Goal: Find specific page/section: Find specific page/section

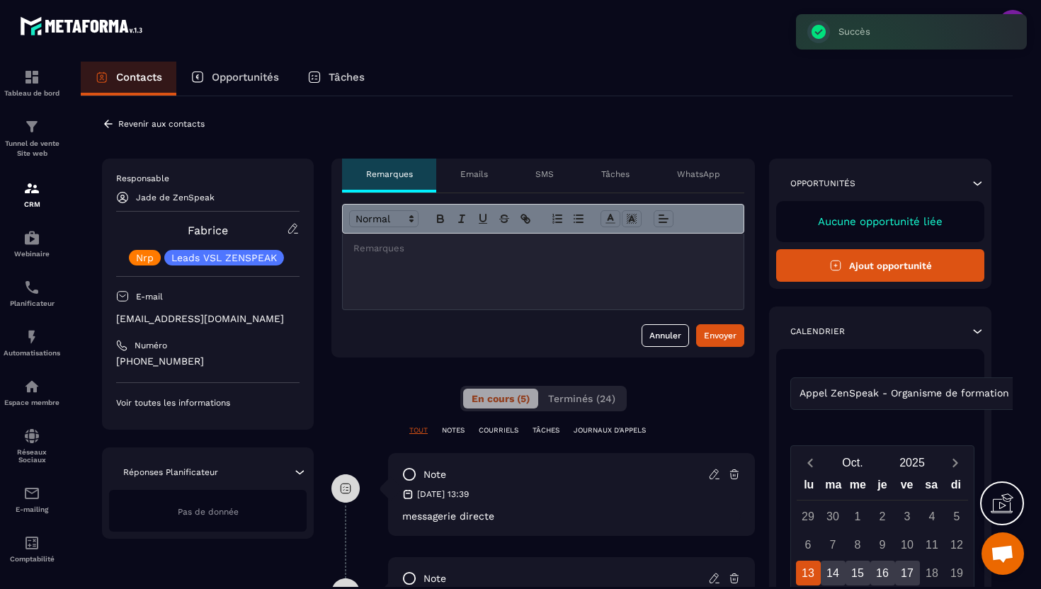
click at [113, 125] on icon at bounding box center [108, 124] width 13 height 13
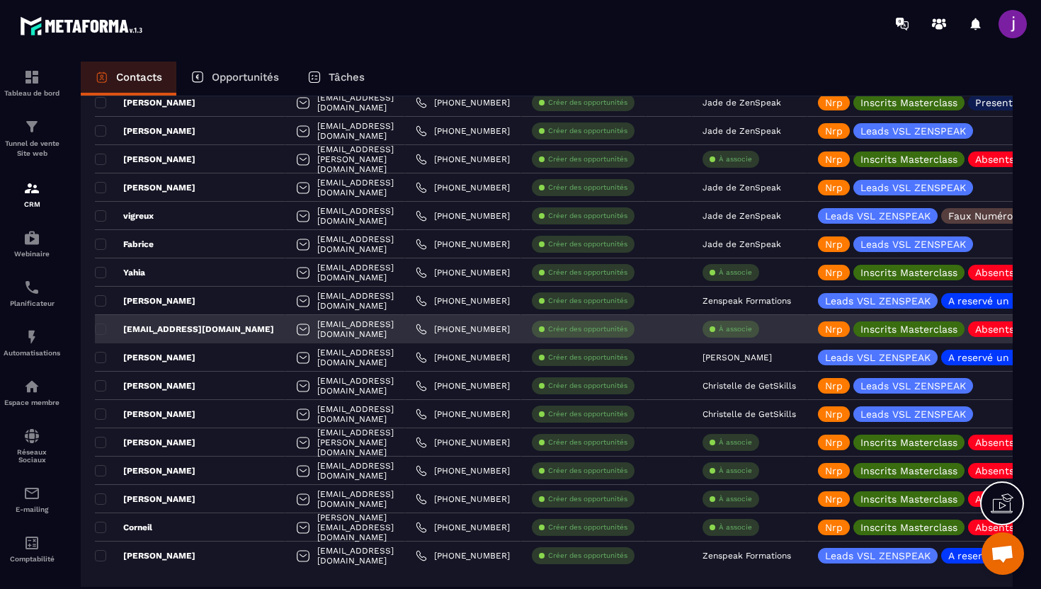
scroll to position [2512, 0]
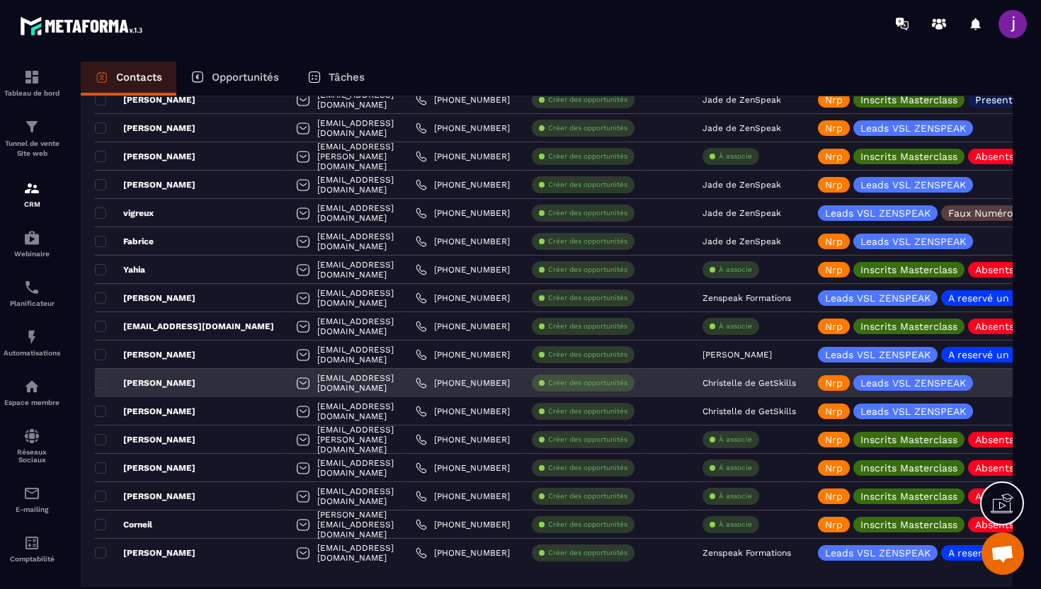
click at [735, 383] on p "Christelle de GetSkills" at bounding box center [748, 383] width 93 height 10
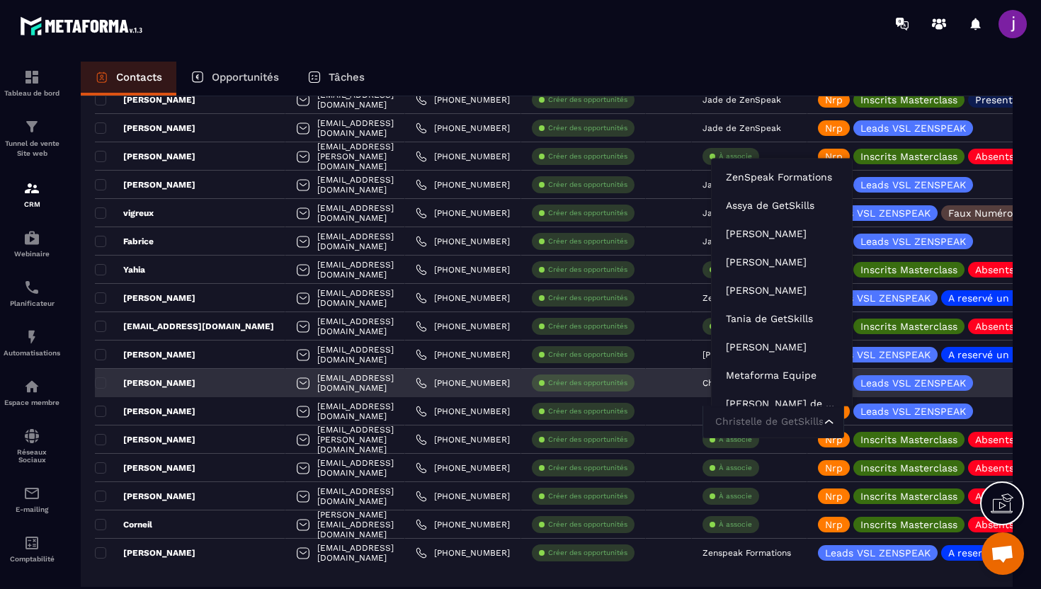
click at [770, 419] on input "Search for option" at bounding box center [766, 422] width 109 height 16
type input "****"
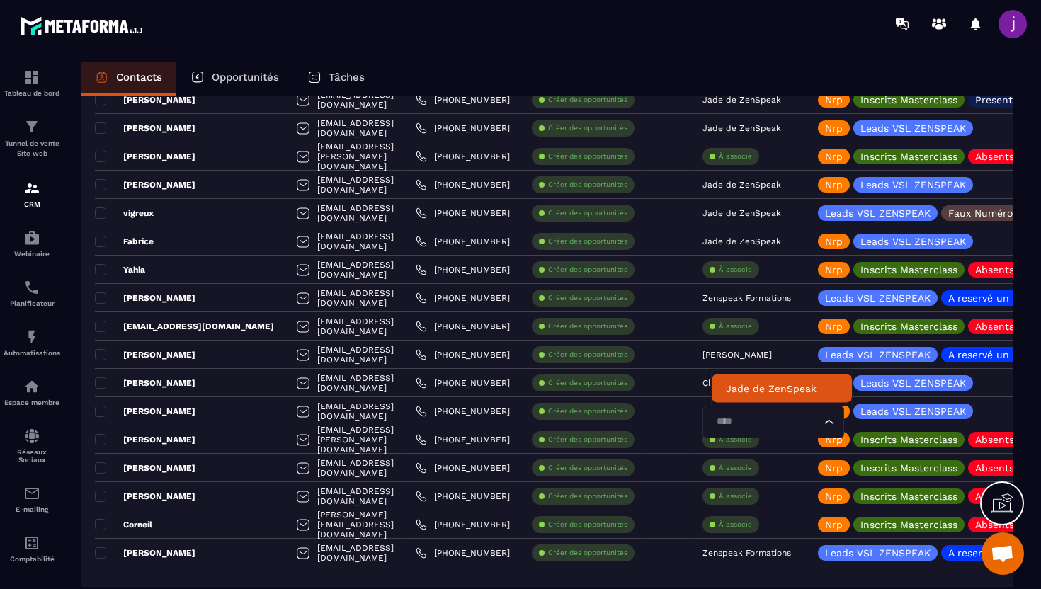
click at [765, 388] on p "Jade de ZenSpeak" at bounding box center [782, 389] width 112 height 14
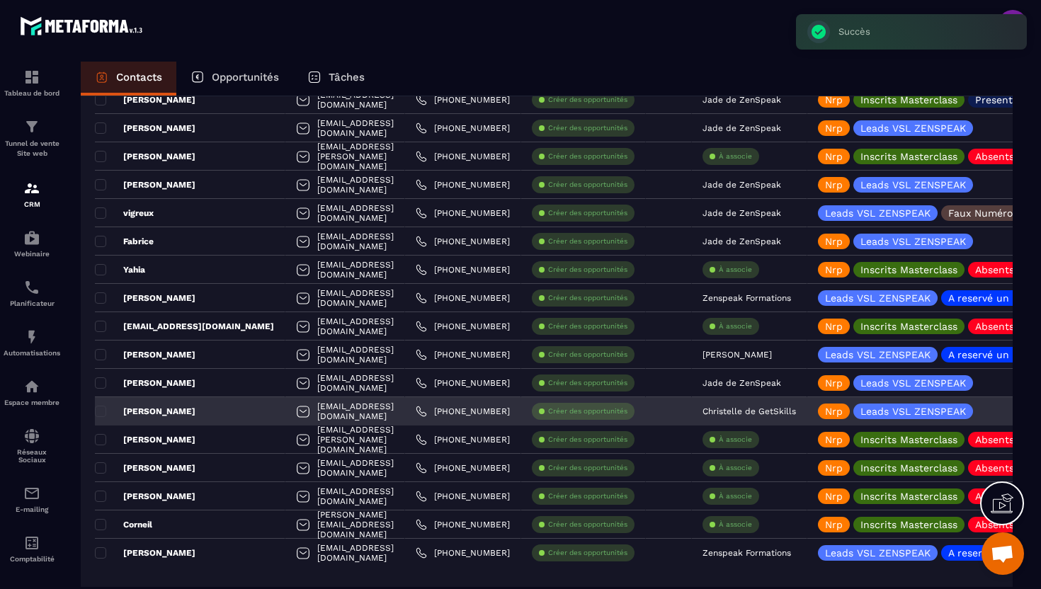
click at [752, 410] on p "Christelle de GetSkills" at bounding box center [748, 411] width 93 height 10
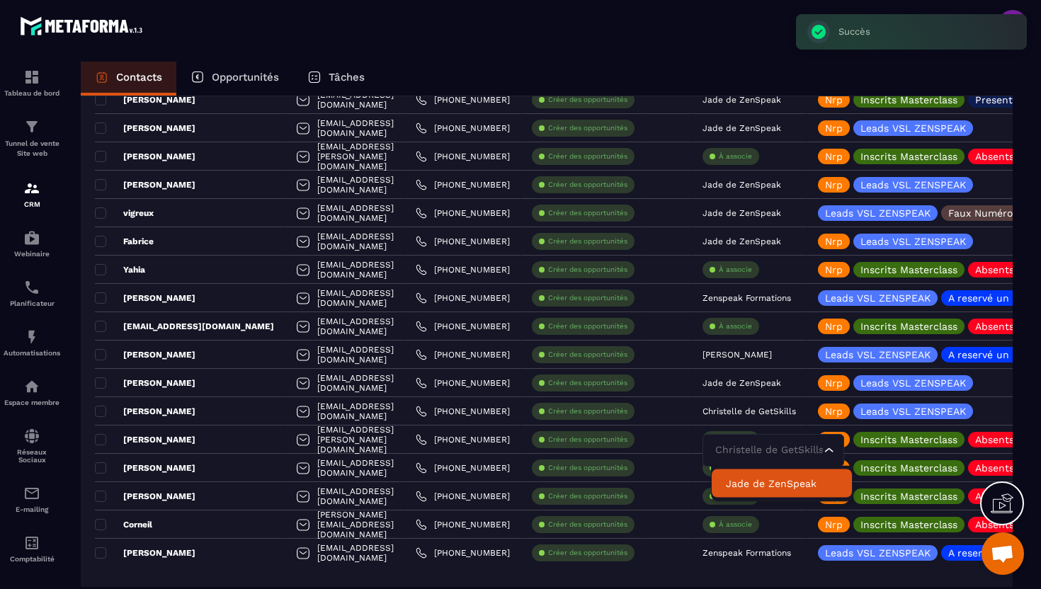
click at [765, 483] on p "Jade de ZenSpeak" at bounding box center [782, 484] width 112 height 14
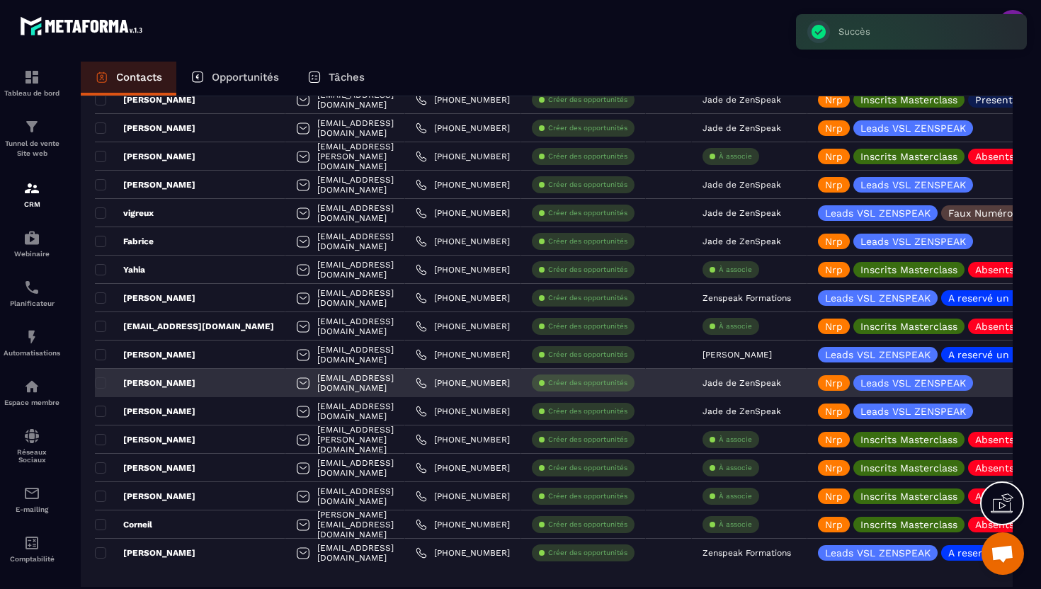
click at [207, 387] on div "[PERSON_NAME]" at bounding box center [190, 383] width 190 height 28
